Goal: Navigation & Orientation: Understand site structure

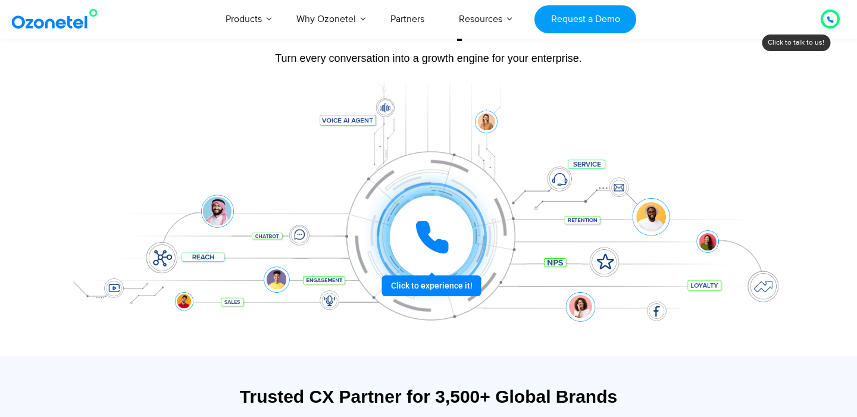
click at [442, 282] on div at bounding box center [432, 237] width 88 height 88
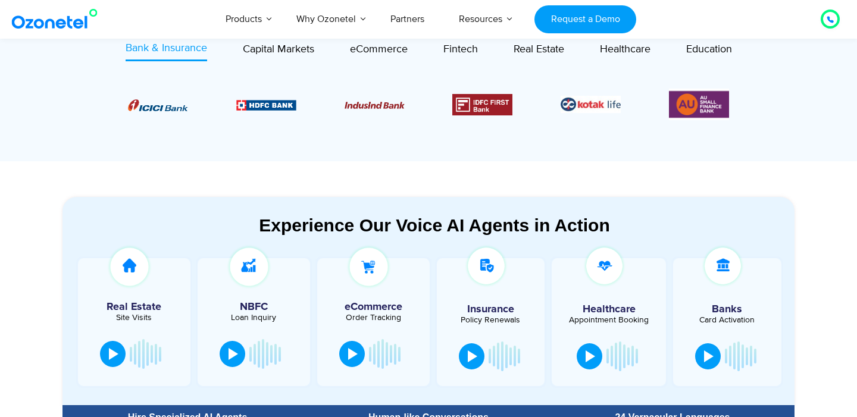
scroll to position [542, 0]
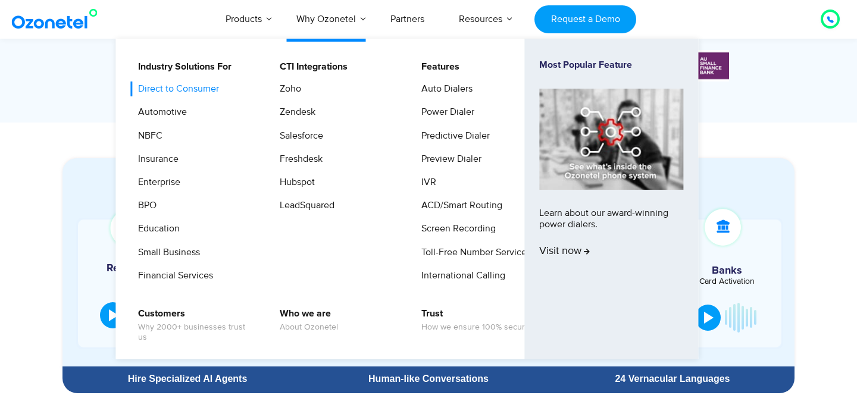
click at [176, 85] on link "Direct to Consumer" at bounding box center [175, 89] width 90 height 15
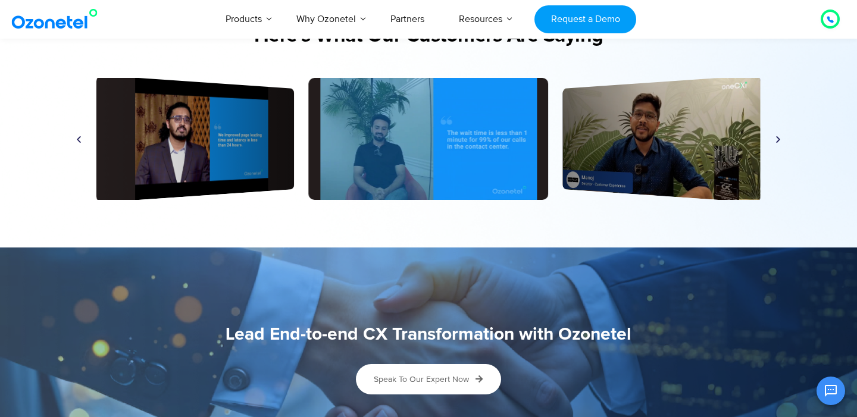
scroll to position [2852, 0]
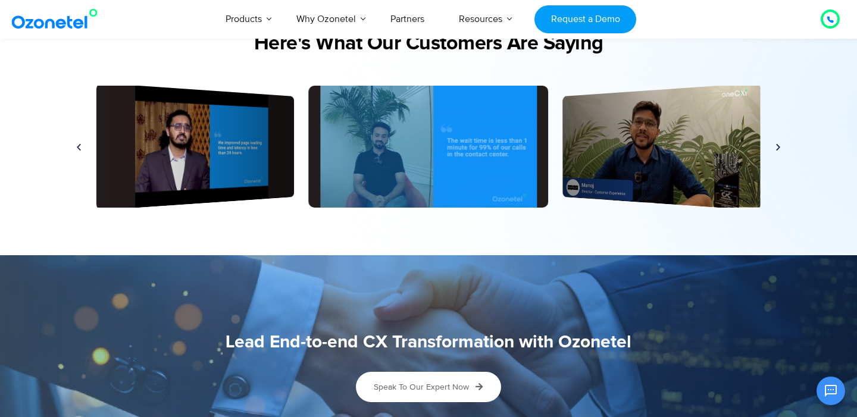
click at [775, 148] on icon "Next slide" at bounding box center [778, 146] width 9 height 9
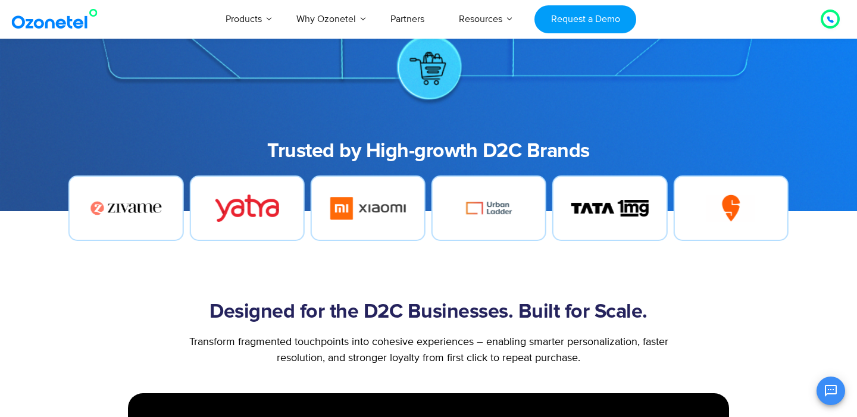
scroll to position [0, 0]
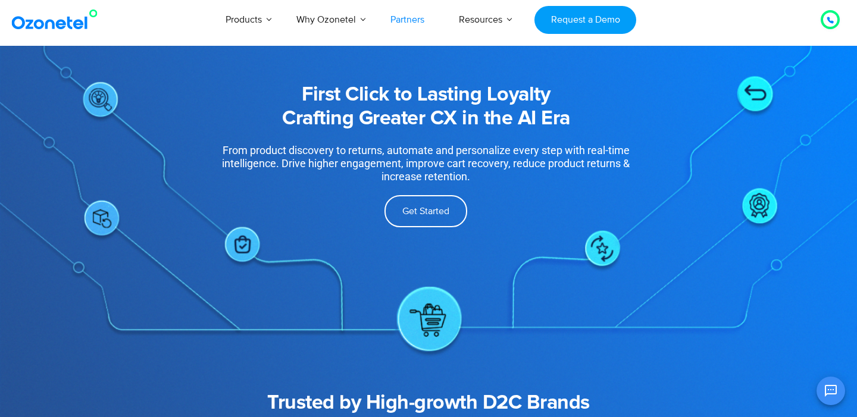
click at [419, 20] on link "Partners" at bounding box center [407, 19] width 68 height 39
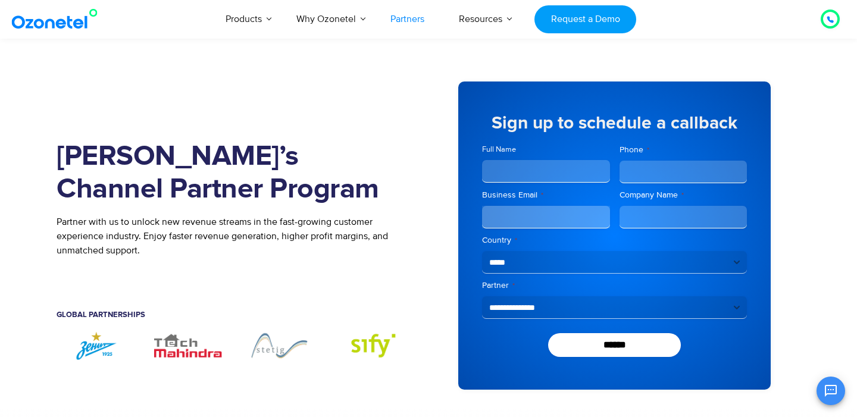
scroll to position [2980, 0]
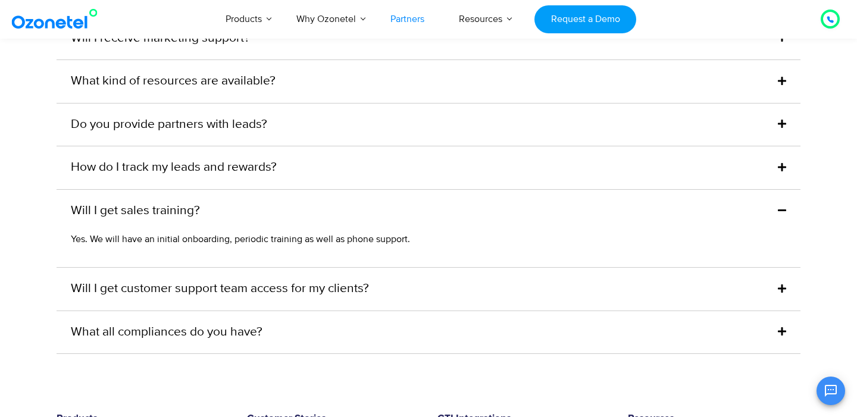
click at [316, 149] on div "How do I track my leads and rewards?" at bounding box center [429, 167] width 744 height 43
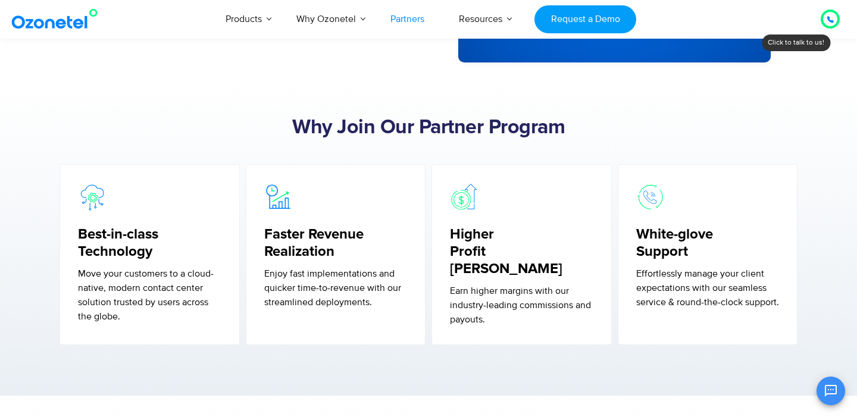
scroll to position [0, 0]
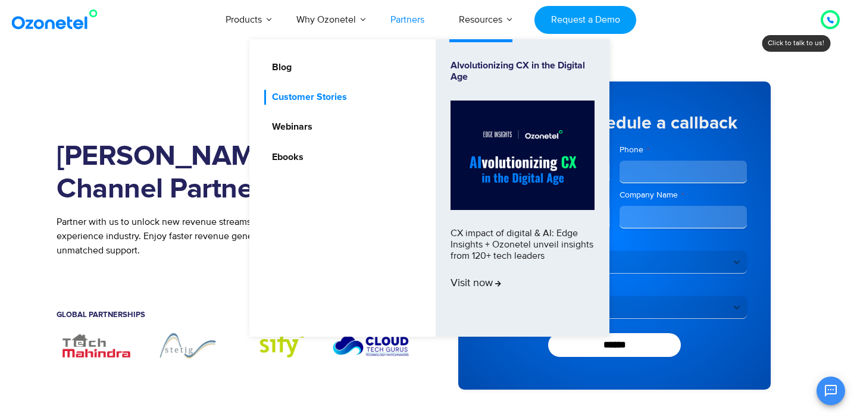
click at [318, 104] on link "Customer Stories" at bounding box center [306, 97] width 85 height 15
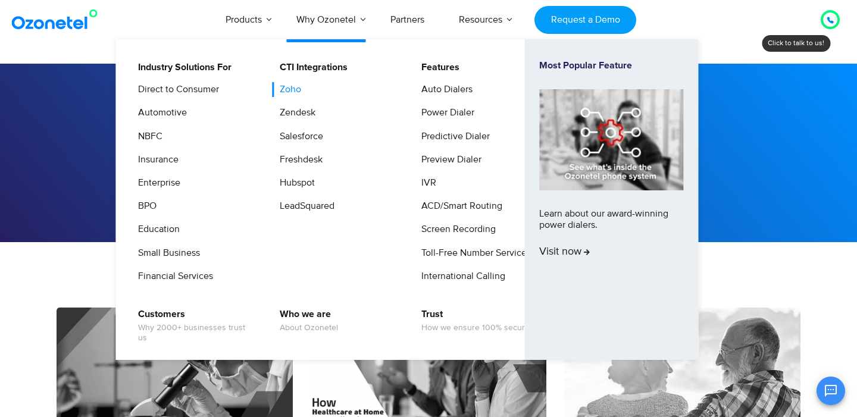
click at [291, 93] on link "Zoho" at bounding box center [287, 89] width 31 height 15
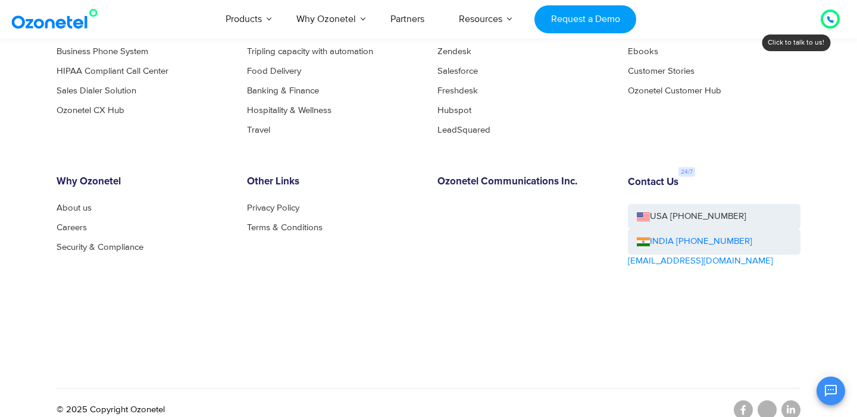
scroll to position [2603, 0]
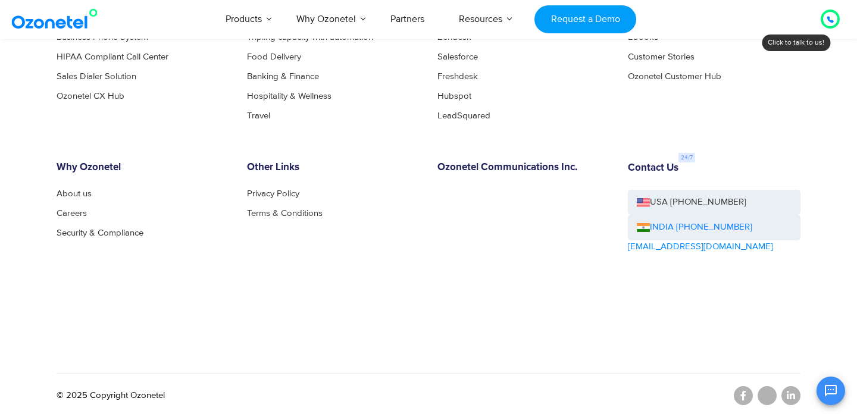
click at [81, 24] on img at bounding box center [57, 18] width 96 height 21
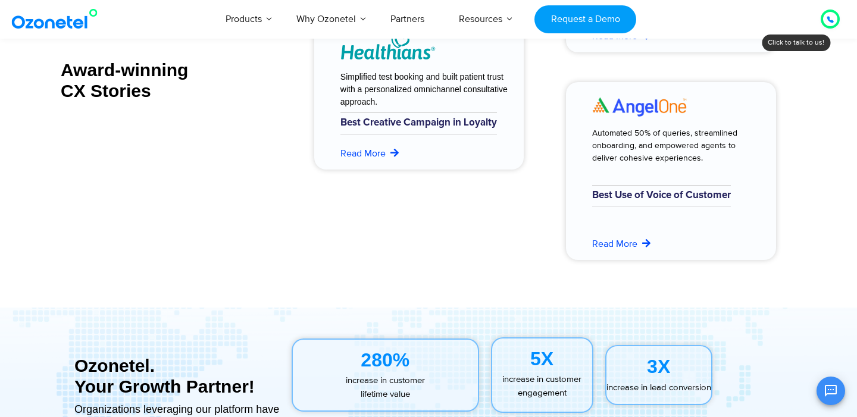
scroll to position [5081, 0]
